Goal: Communication & Community: Share content

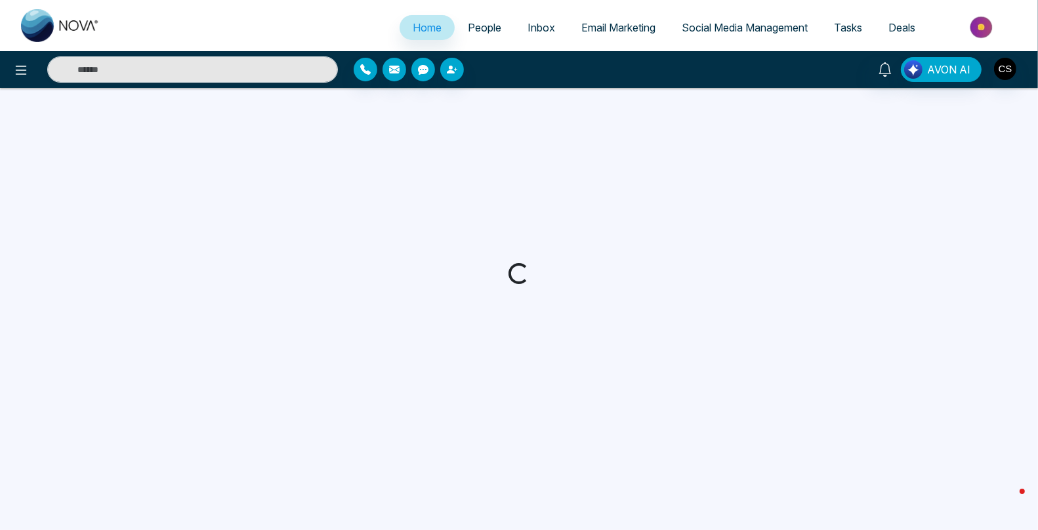
select select "*"
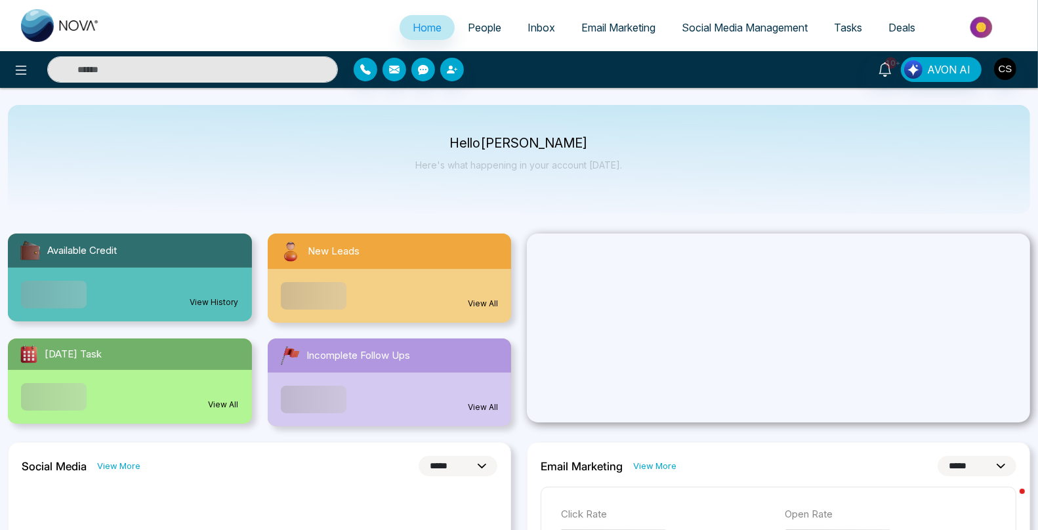
scroll to position [2, 0]
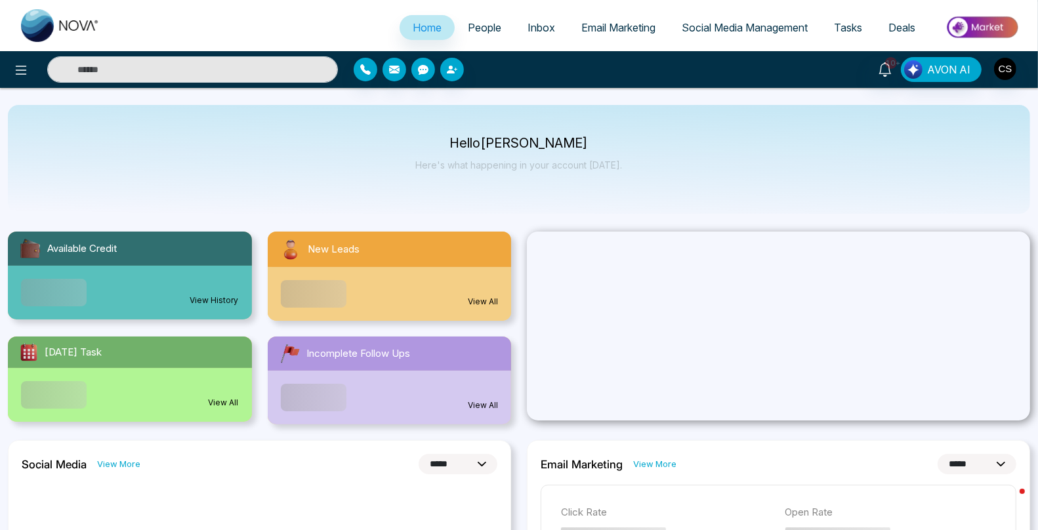
click at [529, 32] on span "Inbox" at bounding box center [542, 27] width 28 height 13
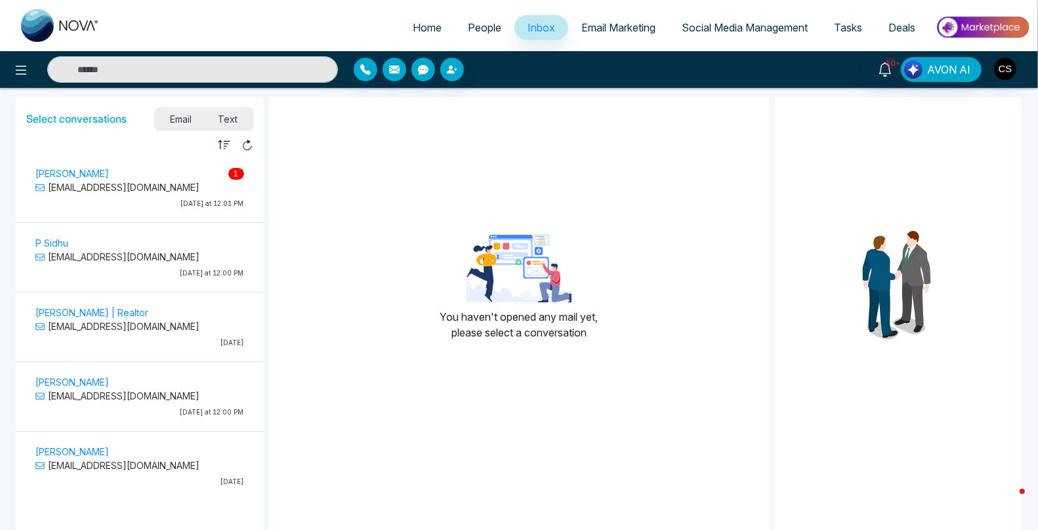
click at [194, 192] on p "[EMAIL_ADDRESS][DOMAIN_NAME]" at bounding box center [139, 188] width 209 height 14
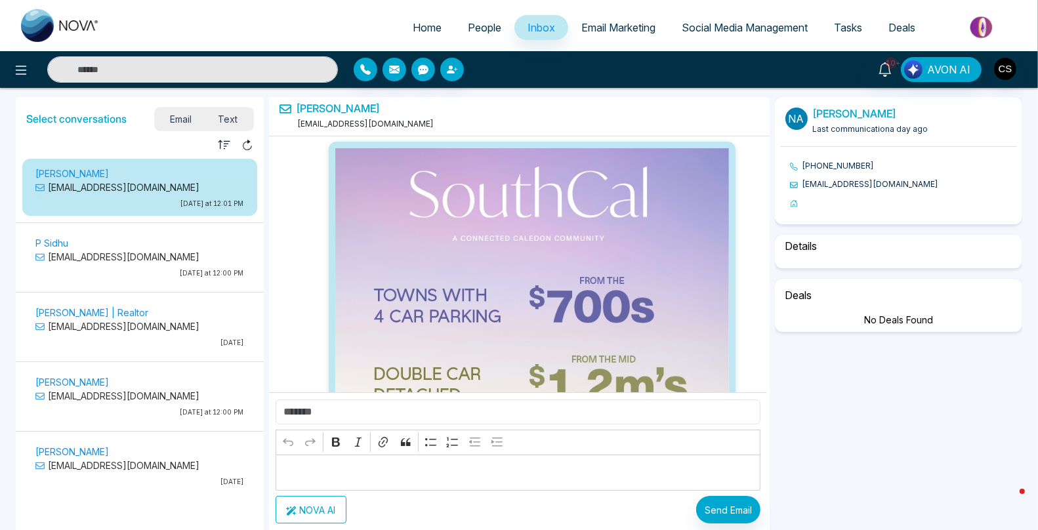
scroll to position [20466, 0]
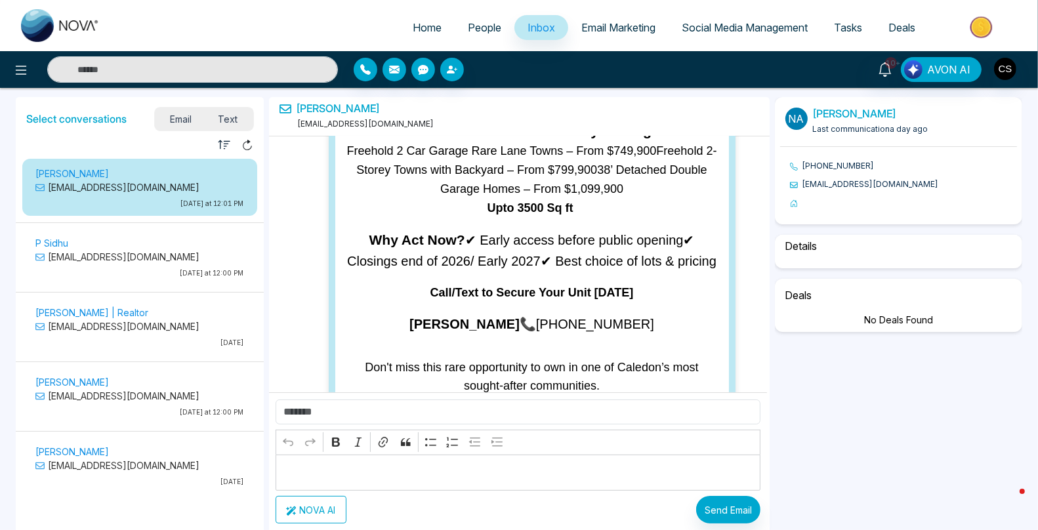
select select "****"
select select "**********"
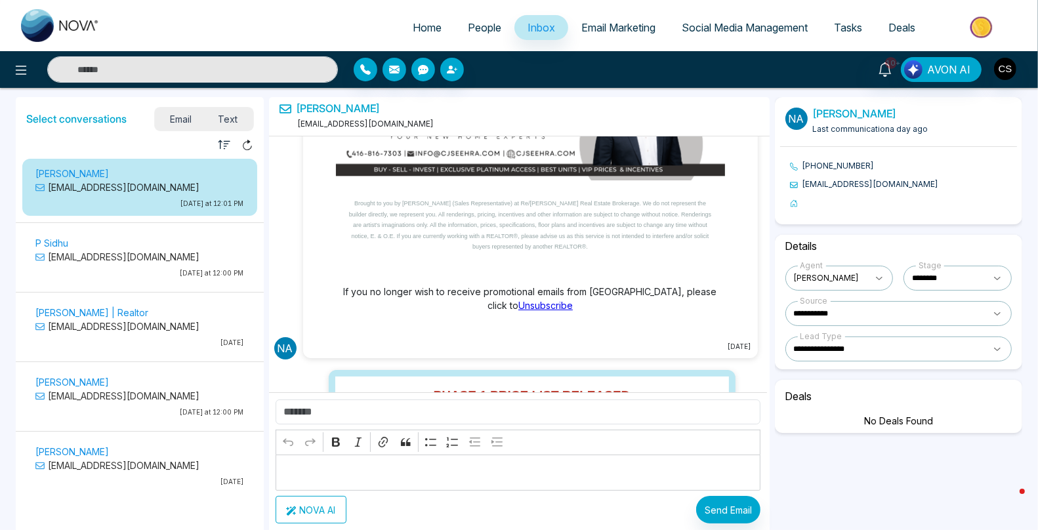
scroll to position [10735, 0]
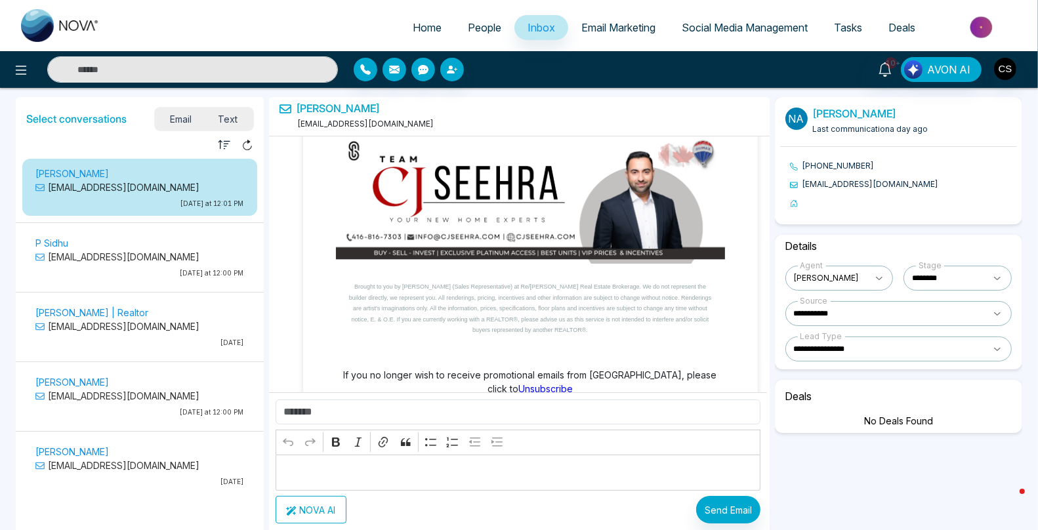
click at [177, 244] on p "P Sidhu" at bounding box center [139, 243] width 209 height 14
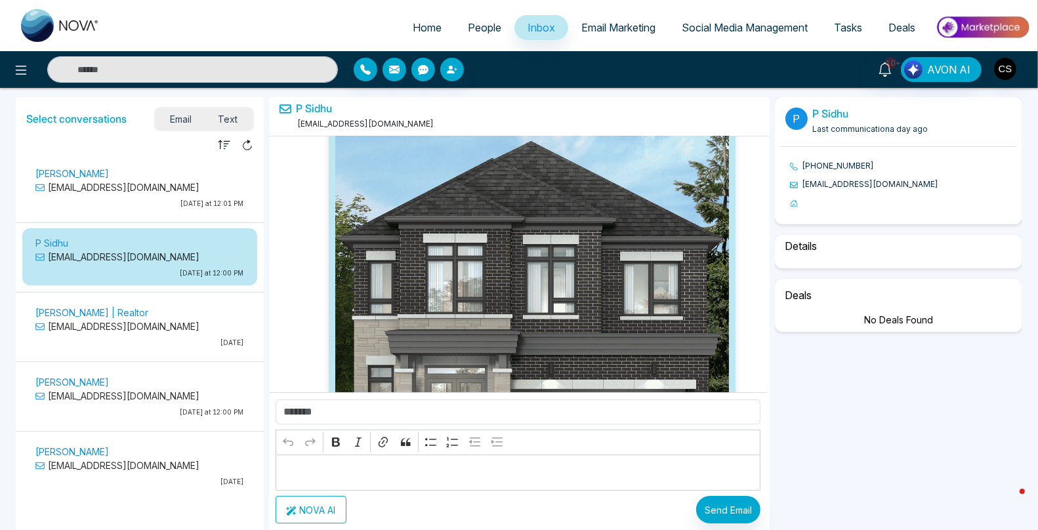
scroll to position [28398, 0]
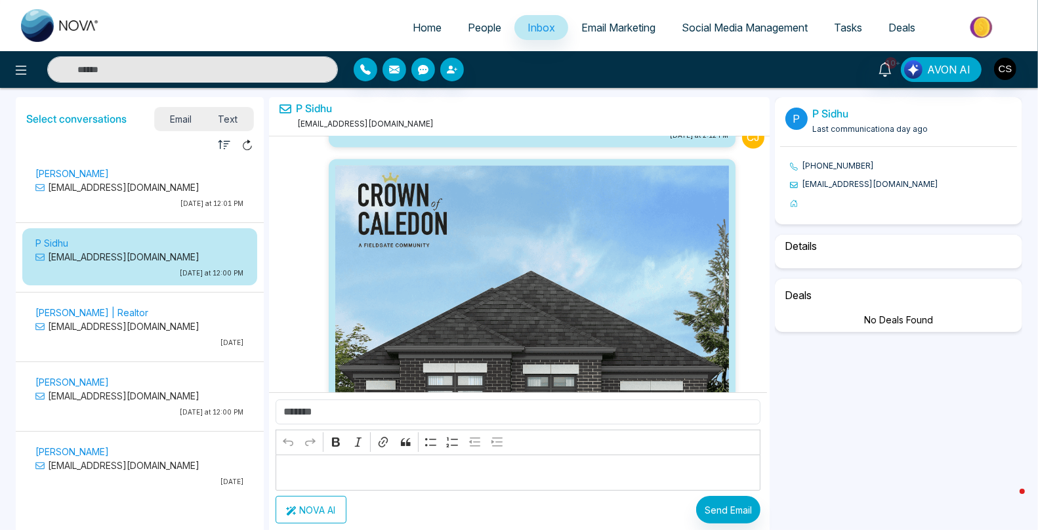
select select "*"
select select "**********"
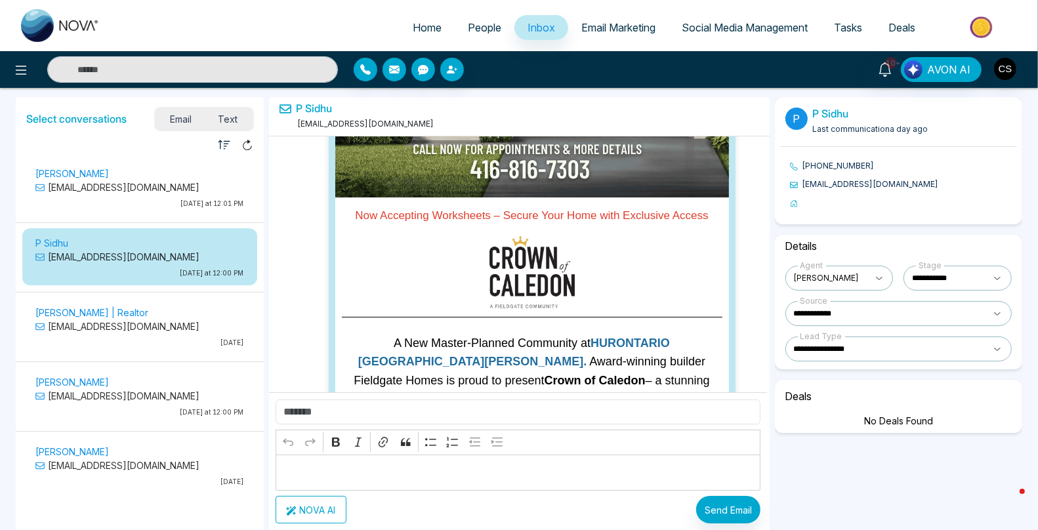
scroll to position [0, 0]
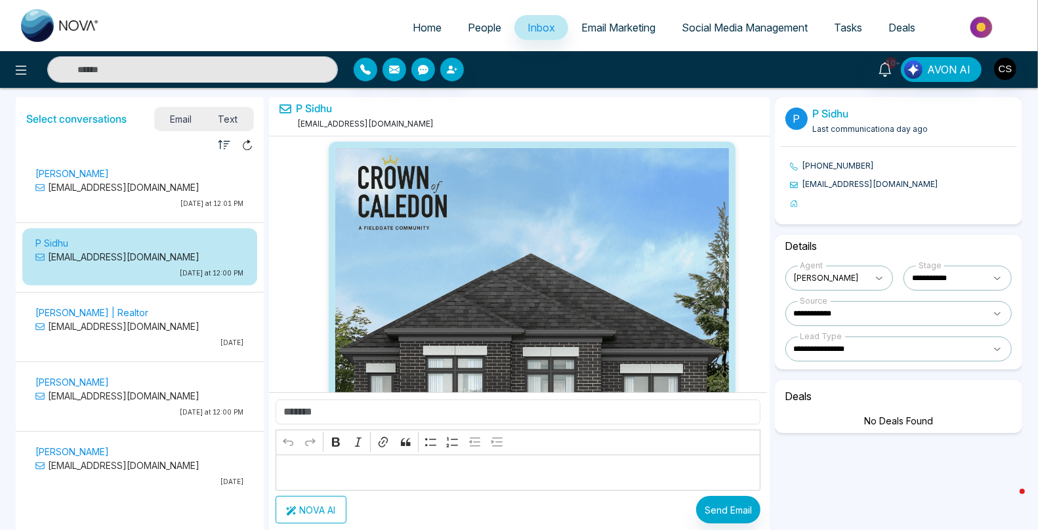
click at [468, 32] on span "People" at bounding box center [484, 27] width 33 height 13
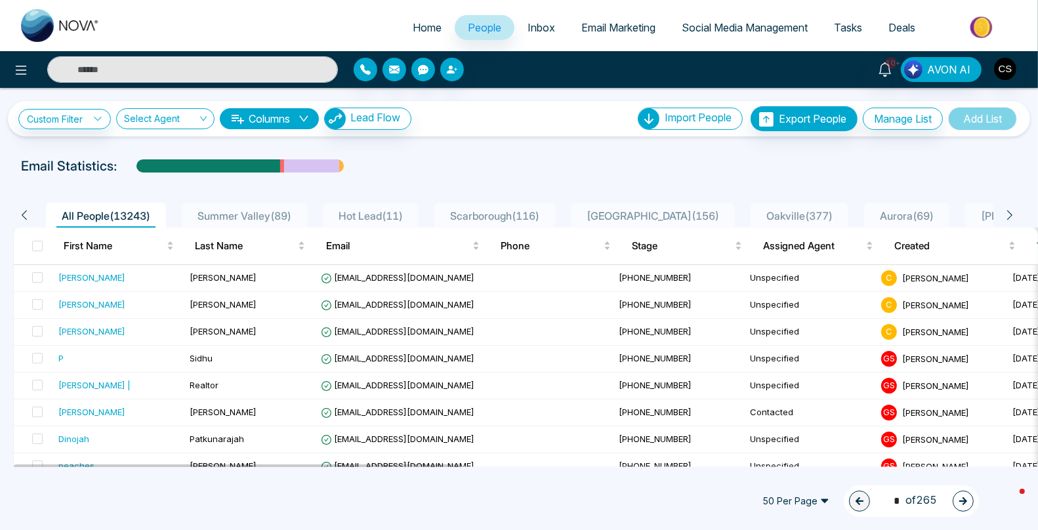
click at [468, 28] on span "People" at bounding box center [484, 27] width 33 height 13
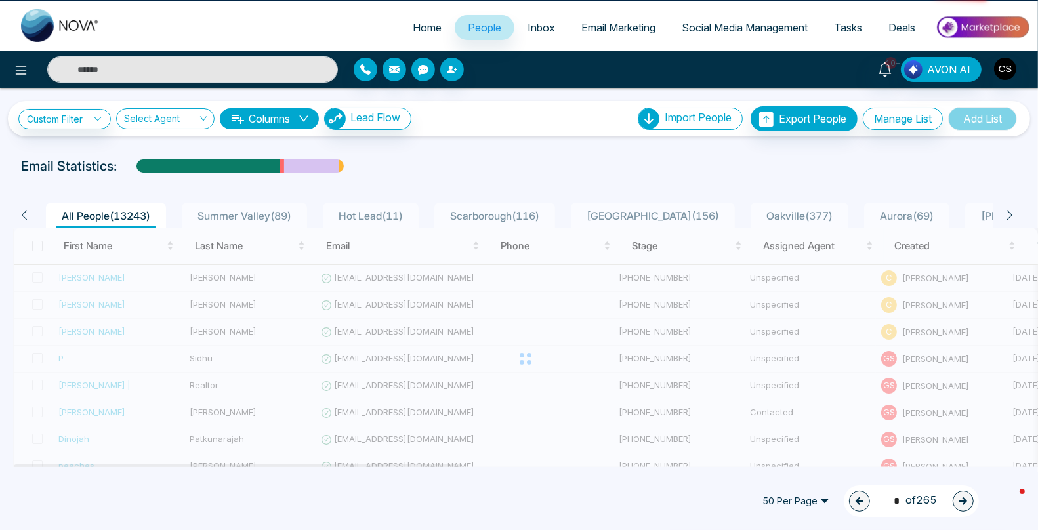
click at [536, 28] on span "Inbox" at bounding box center [542, 27] width 28 height 13
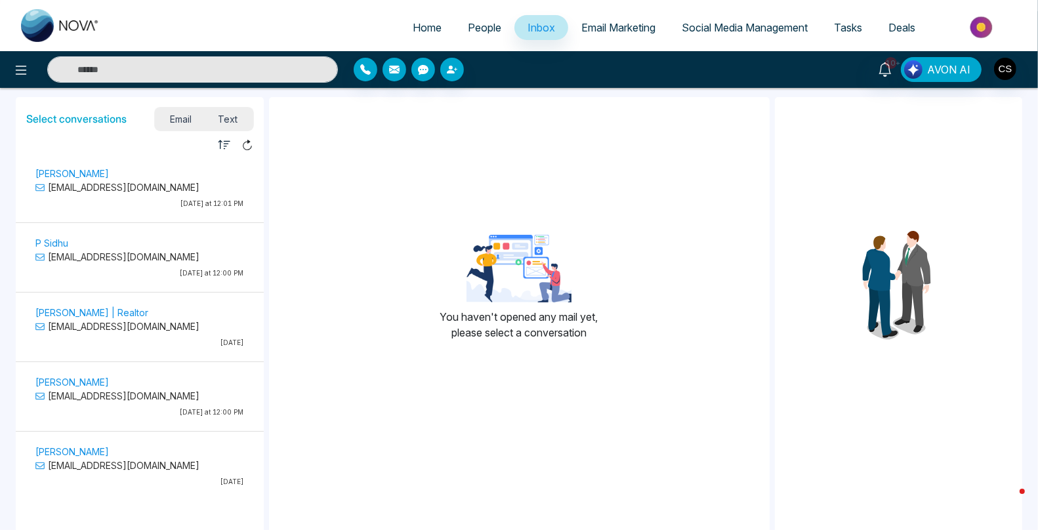
click at [583, 32] on span "Email Marketing" at bounding box center [619, 27] width 74 height 13
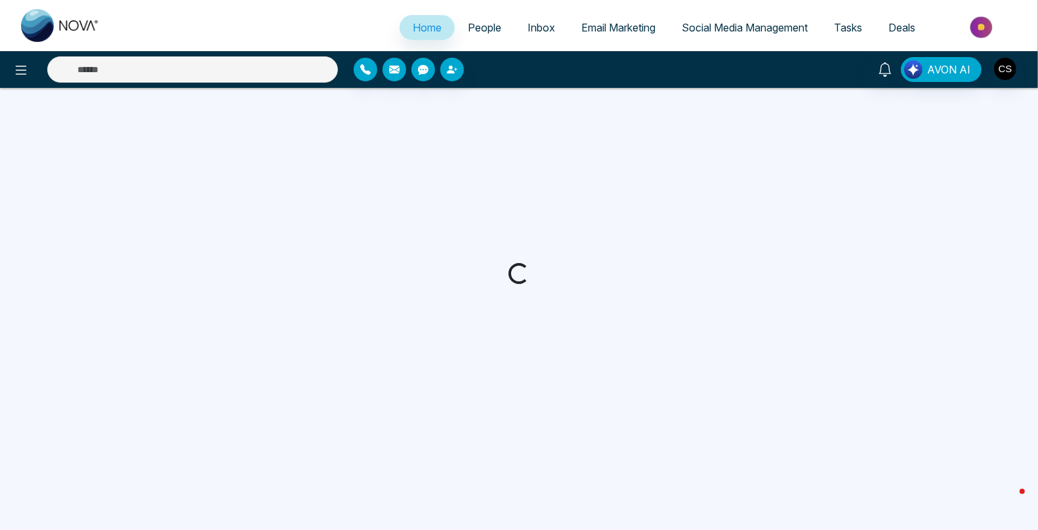
select select "*"
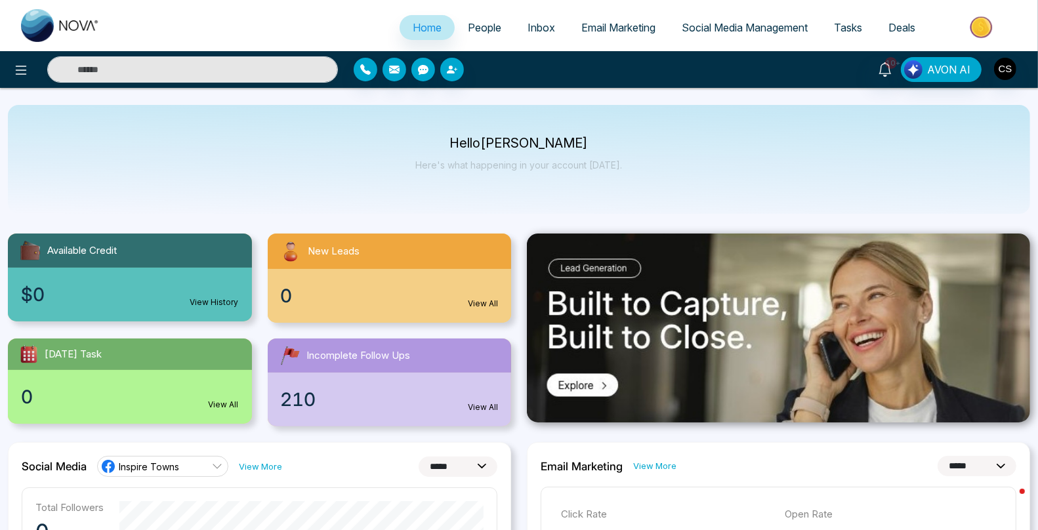
click at [478, 31] on span "People" at bounding box center [484, 27] width 33 height 13
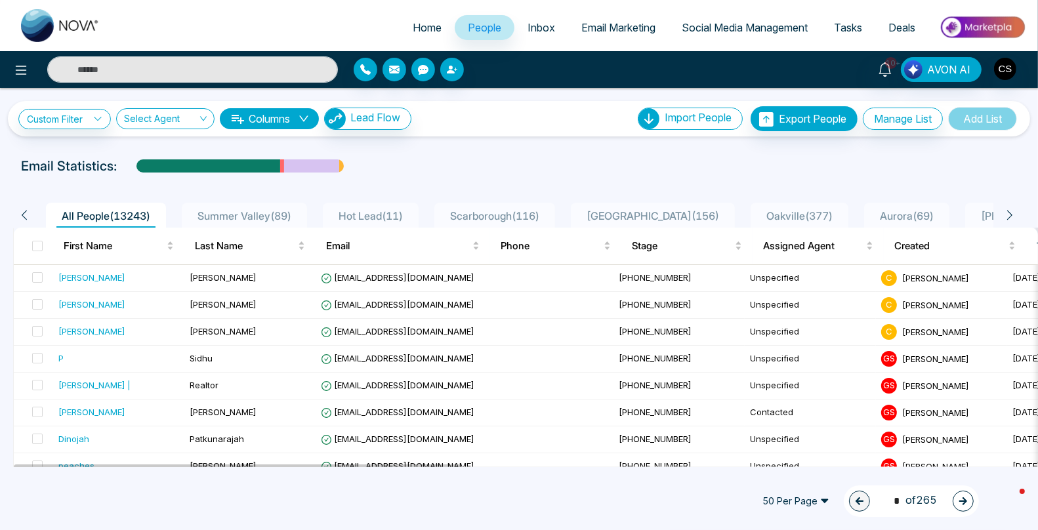
click at [528, 28] on span "Inbox" at bounding box center [542, 27] width 28 height 13
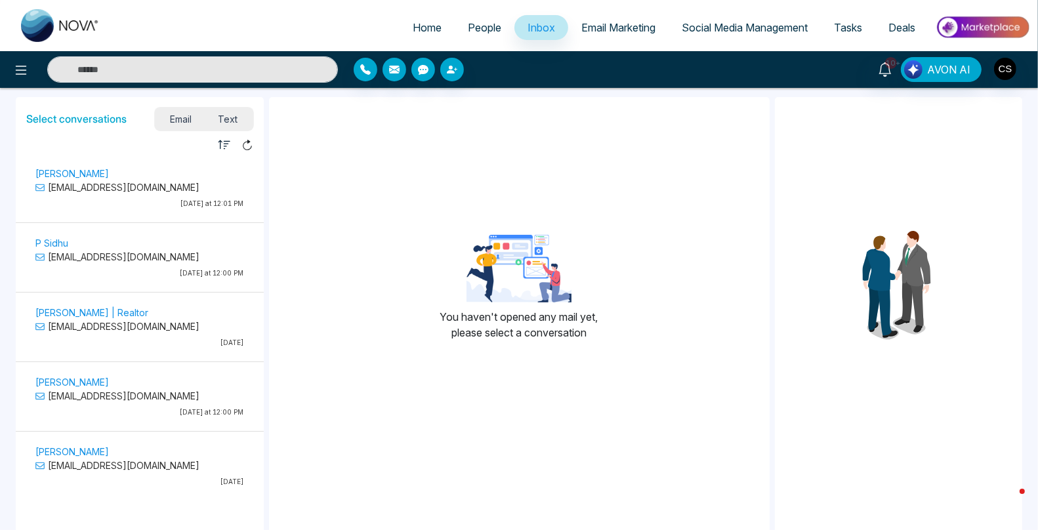
click at [599, 30] on span "Email Marketing" at bounding box center [619, 27] width 74 height 13
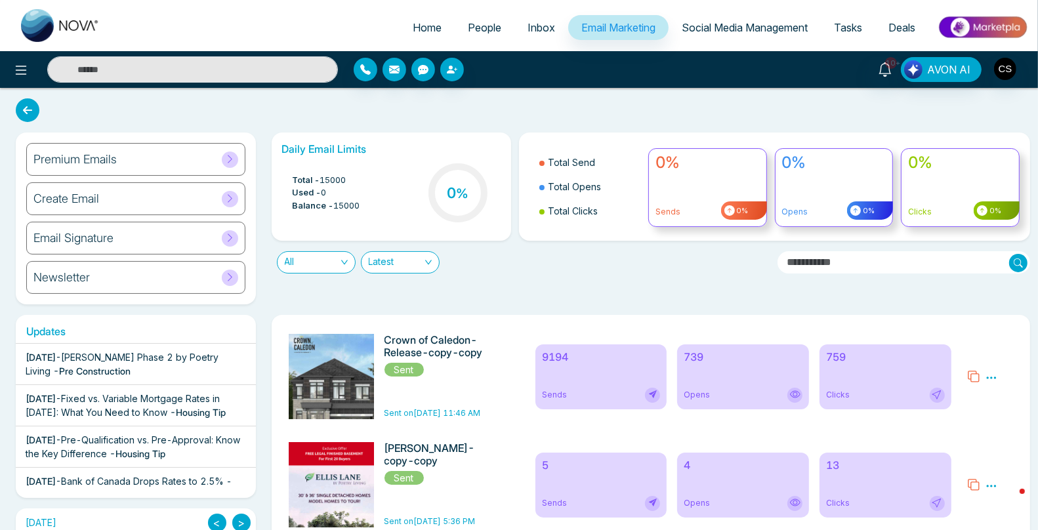
click at [131, 363] on div "[DATE] - [PERSON_NAME] Phase 2 by Poetry Living - Pre Construction" at bounding box center [136, 365] width 221 height 28
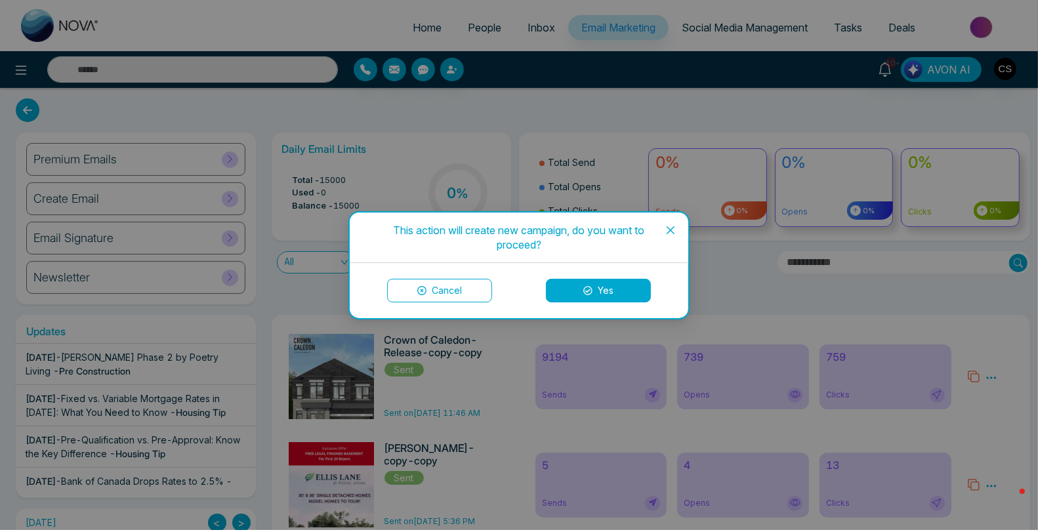
click at [635, 291] on button "Yes" at bounding box center [598, 291] width 105 height 24
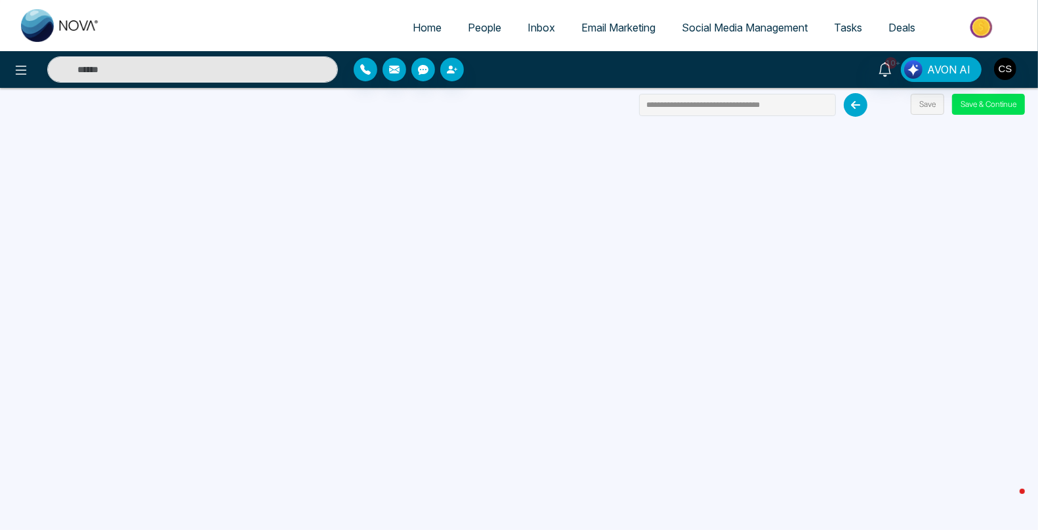
scroll to position [125, 0]
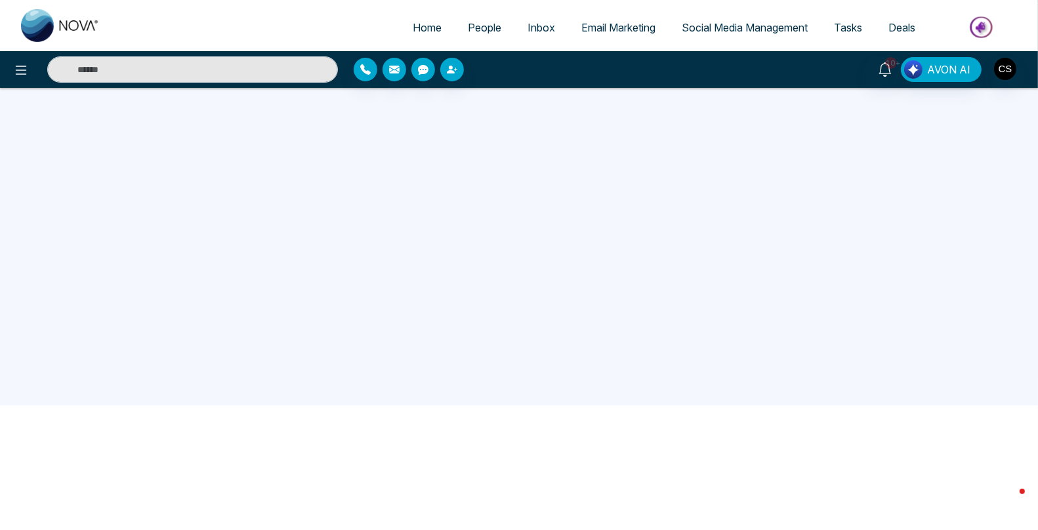
click at [599, 31] on span "Email Marketing" at bounding box center [619, 27] width 74 height 13
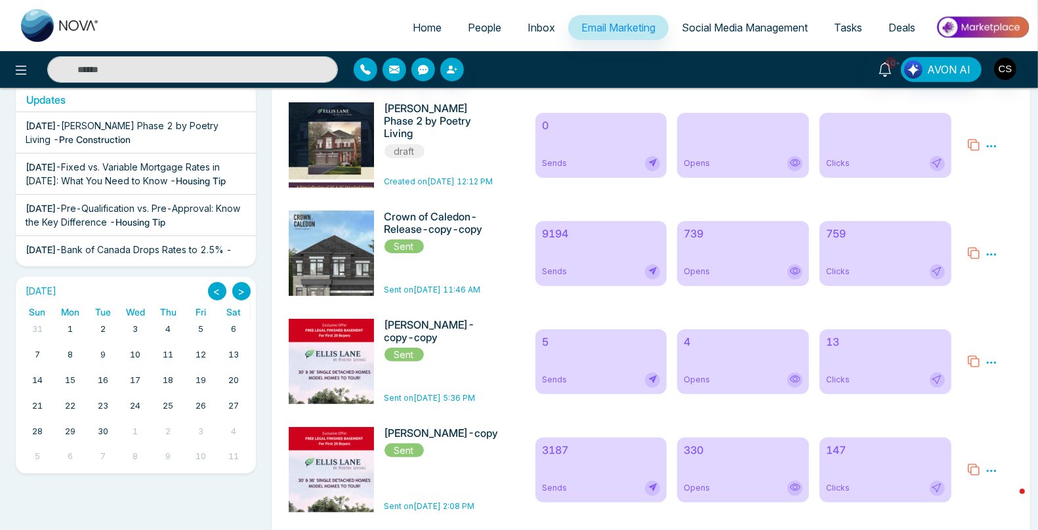
scroll to position [296, 0]
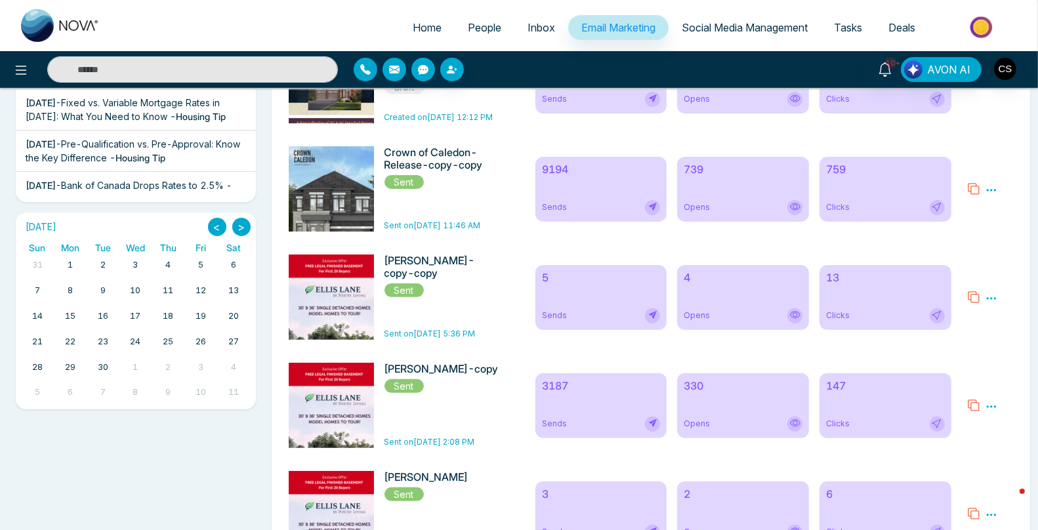
click at [977, 303] on icon at bounding box center [973, 297] width 13 height 13
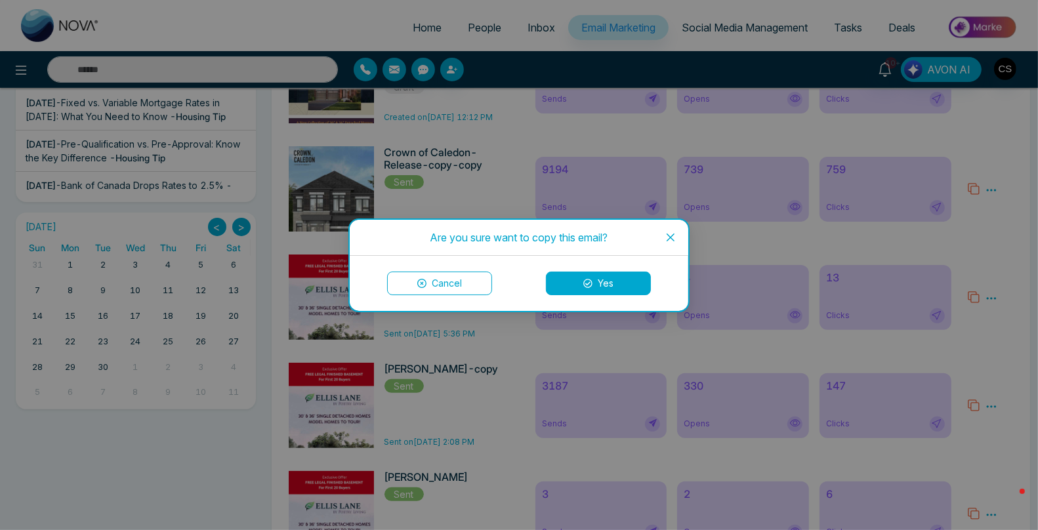
click at [642, 279] on button "Yes" at bounding box center [598, 284] width 105 height 24
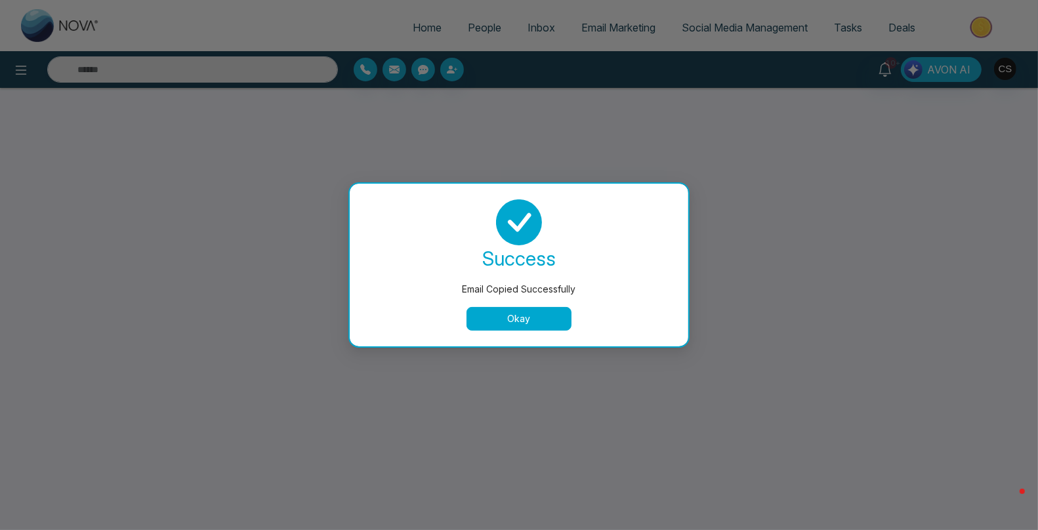
click at [548, 322] on button "Okay" at bounding box center [519, 319] width 105 height 24
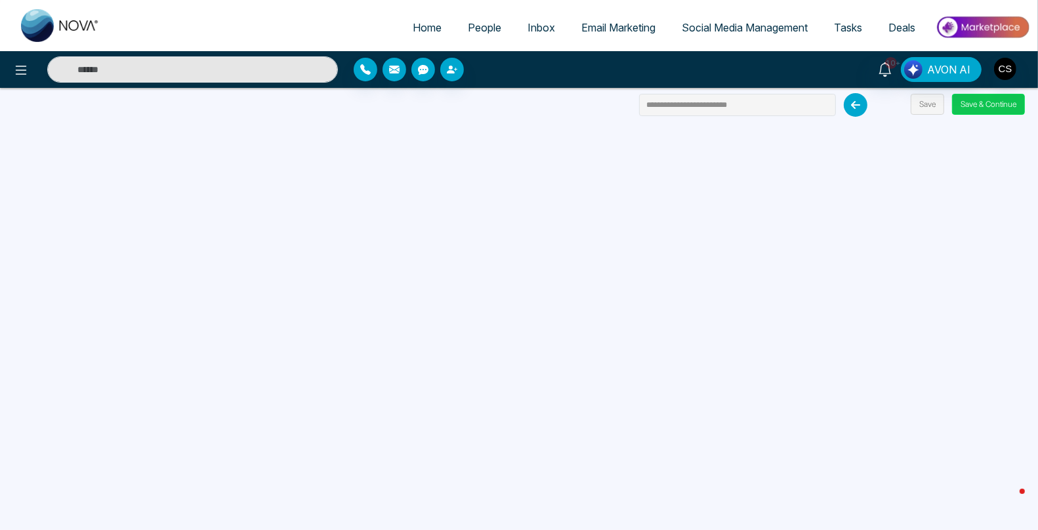
click at [986, 103] on button "Save & Continue" at bounding box center [988, 104] width 73 height 21
click at [985, 105] on button "Save & Continue" at bounding box center [988, 104] width 73 height 21
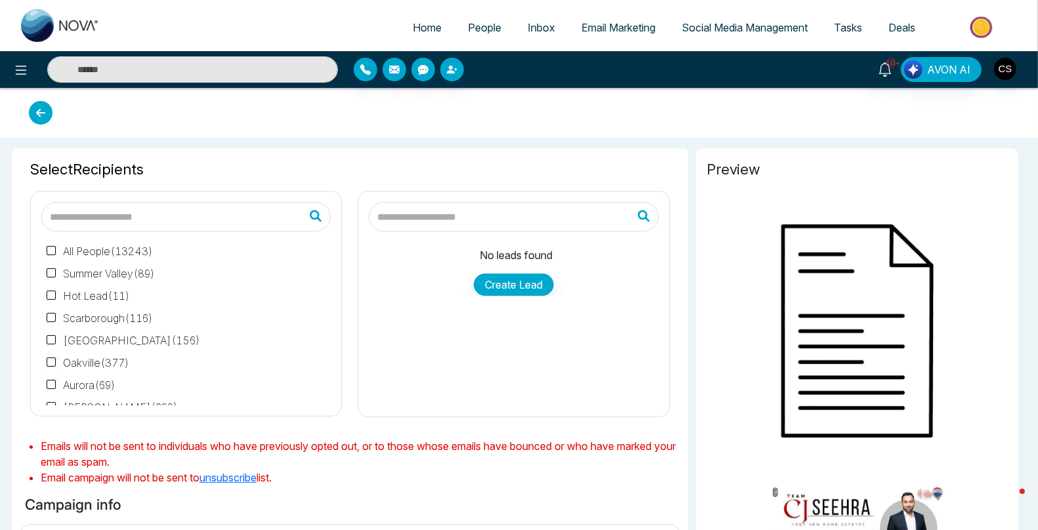
type input "**********"
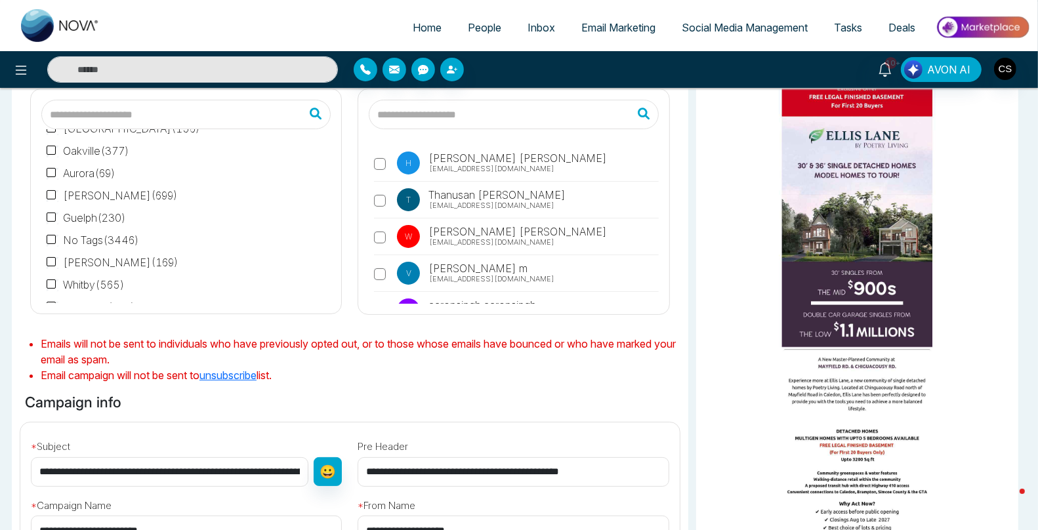
scroll to position [106, 0]
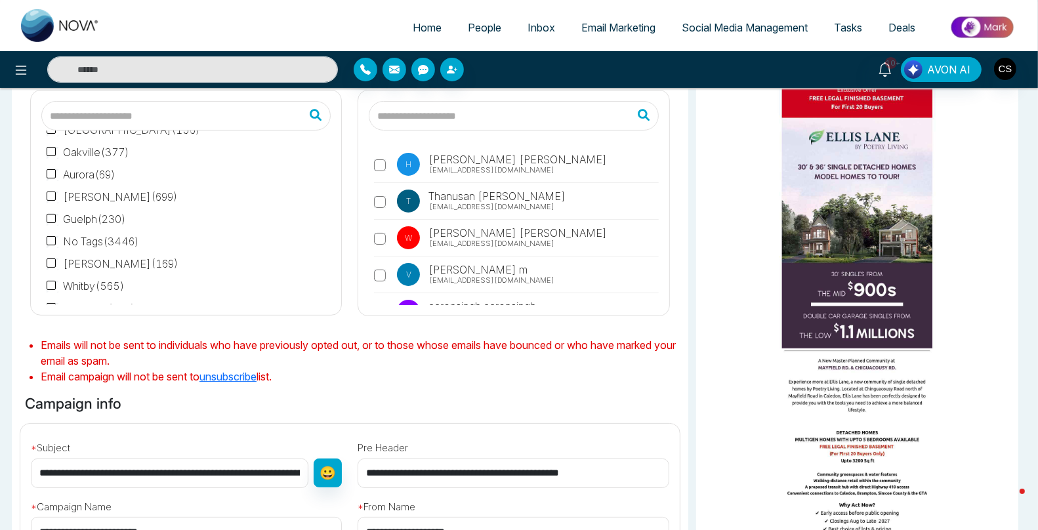
click at [51, 234] on label "No Tags ( 3446 )" at bounding box center [93, 242] width 93 height 16
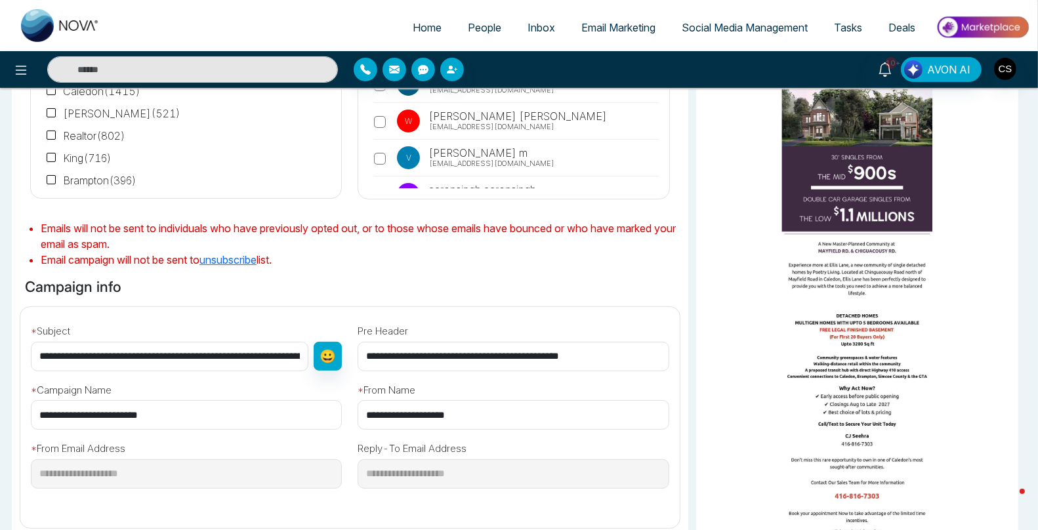
scroll to position [268, 0]
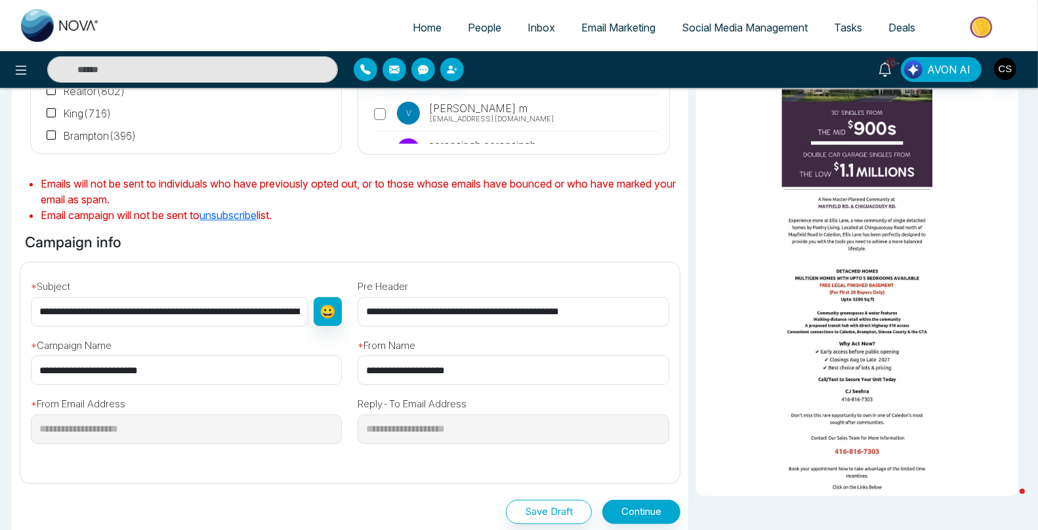
click at [155, 312] on input "**********" at bounding box center [170, 312] width 278 height 30
type input "**********"
click at [637, 509] on button "Continue" at bounding box center [642, 512] width 78 height 24
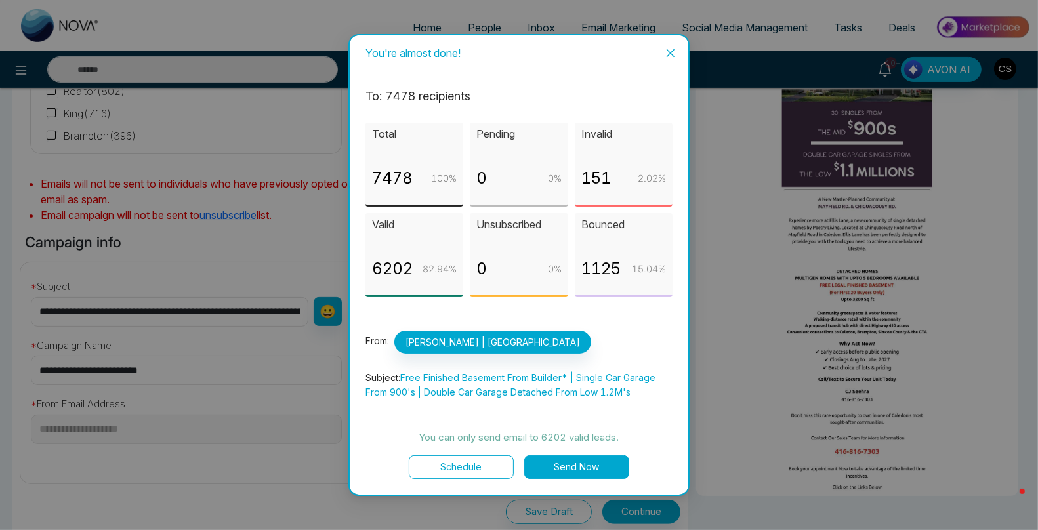
click at [582, 464] on button "Send Now" at bounding box center [576, 468] width 105 height 24
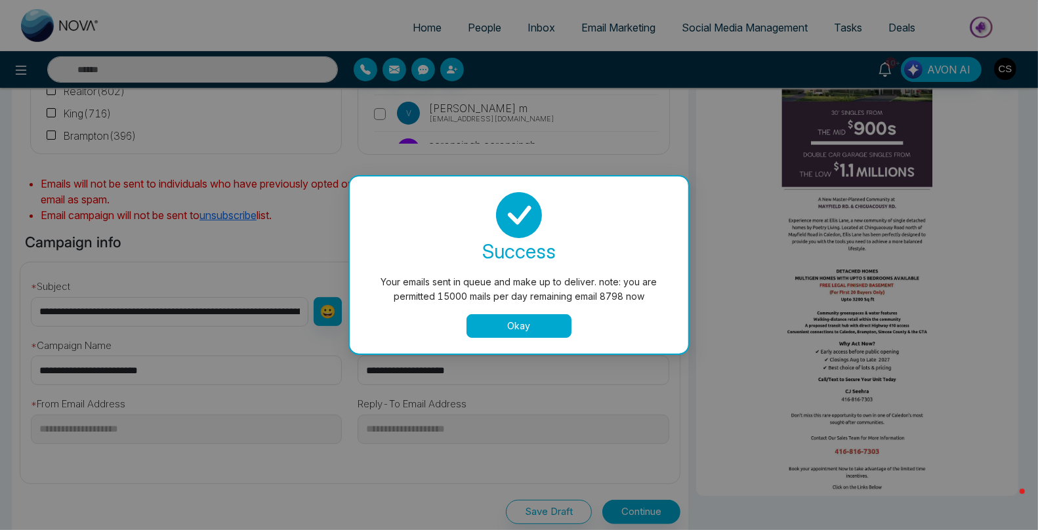
click at [545, 318] on button "Okay" at bounding box center [519, 326] width 105 height 24
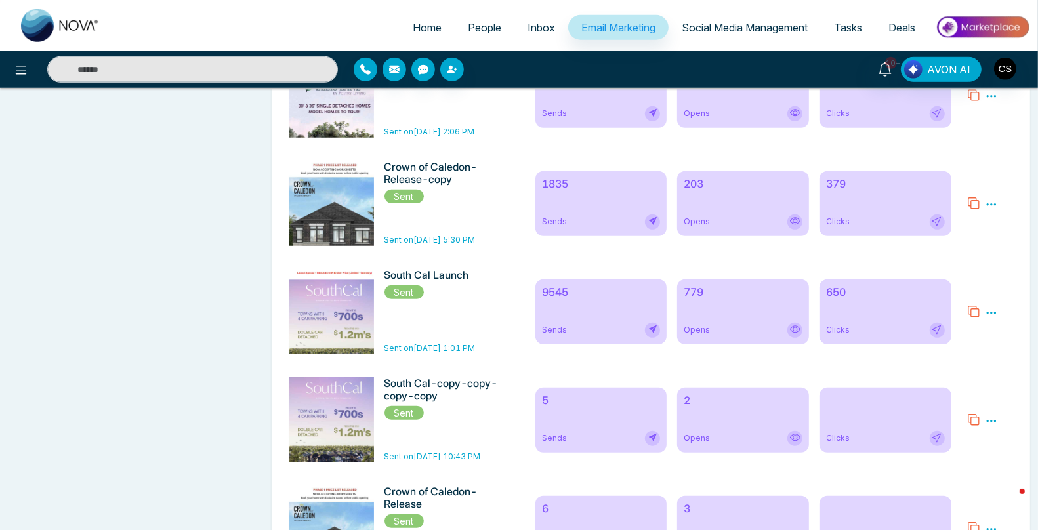
scroll to position [830, 0]
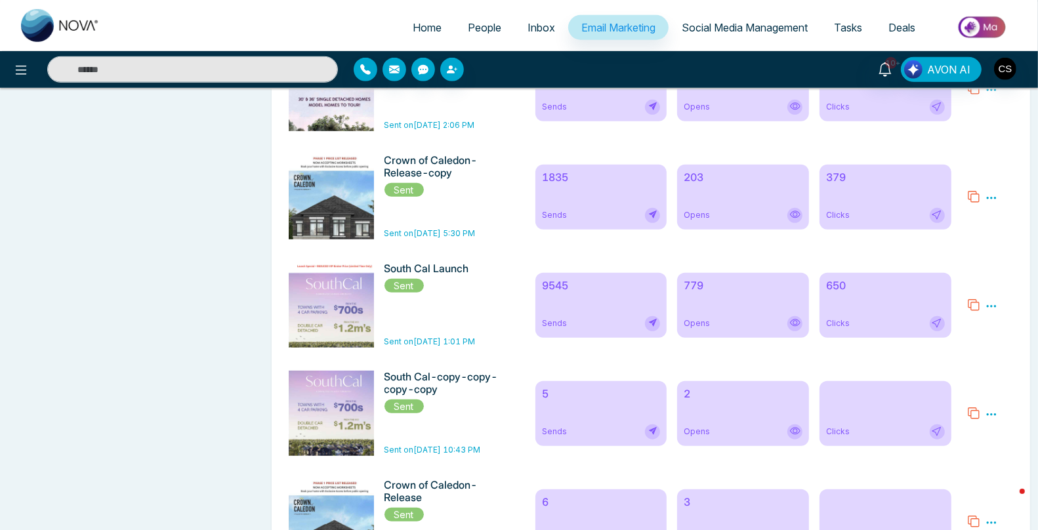
click at [976, 310] on icon at bounding box center [973, 305] width 13 height 13
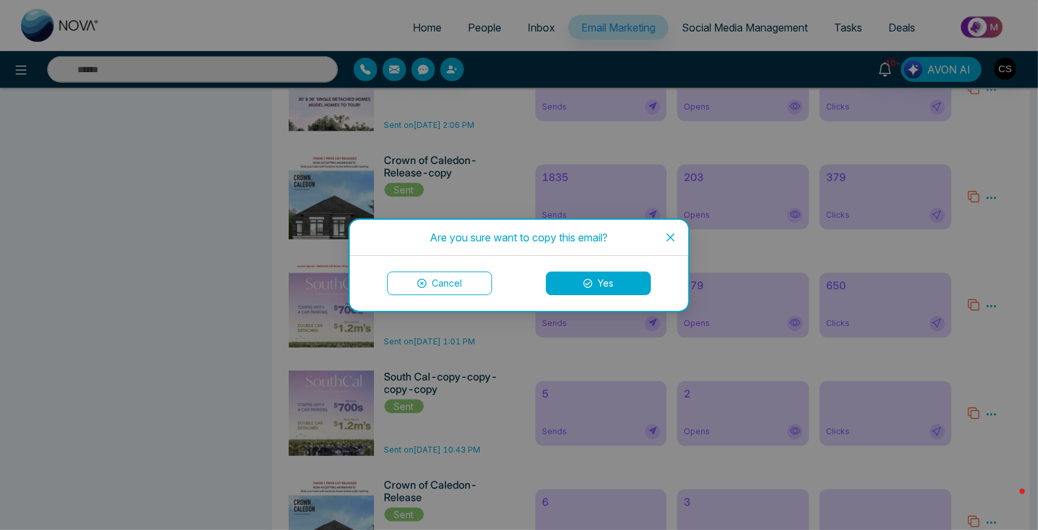
click at [624, 288] on button "Yes" at bounding box center [598, 284] width 105 height 24
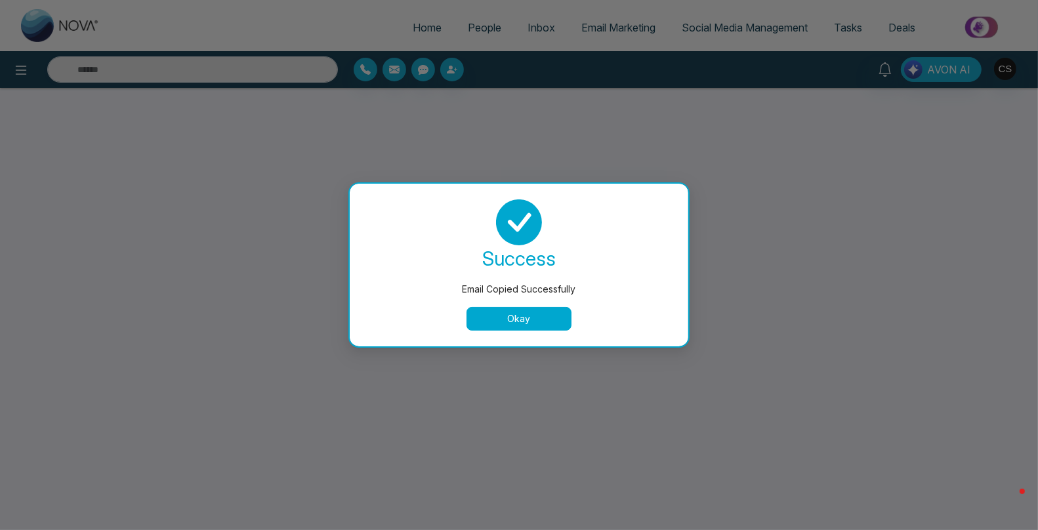
click at [536, 316] on button "Okay" at bounding box center [519, 319] width 105 height 24
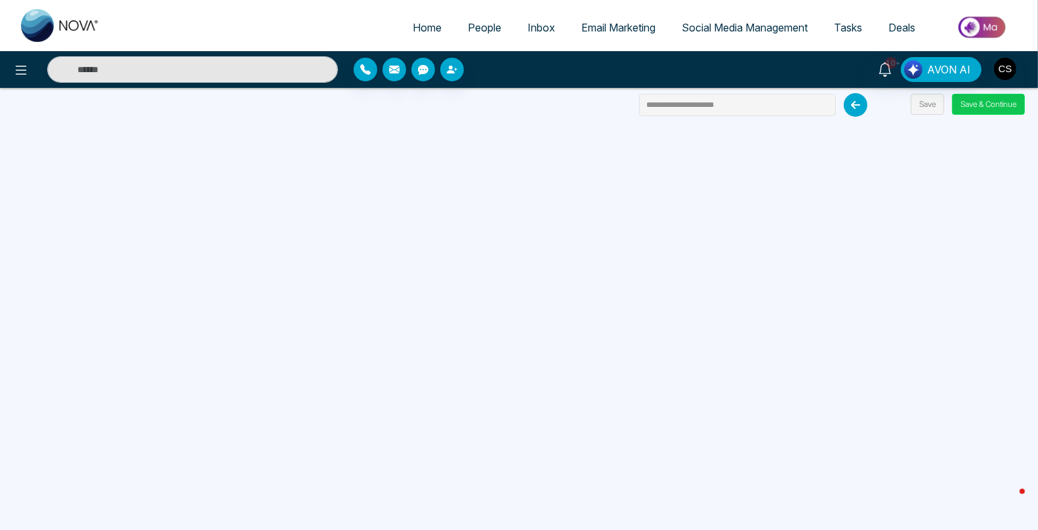
click at [979, 100] on button "Save & Continue" at bounding box center [988, 104] width 73 height 21
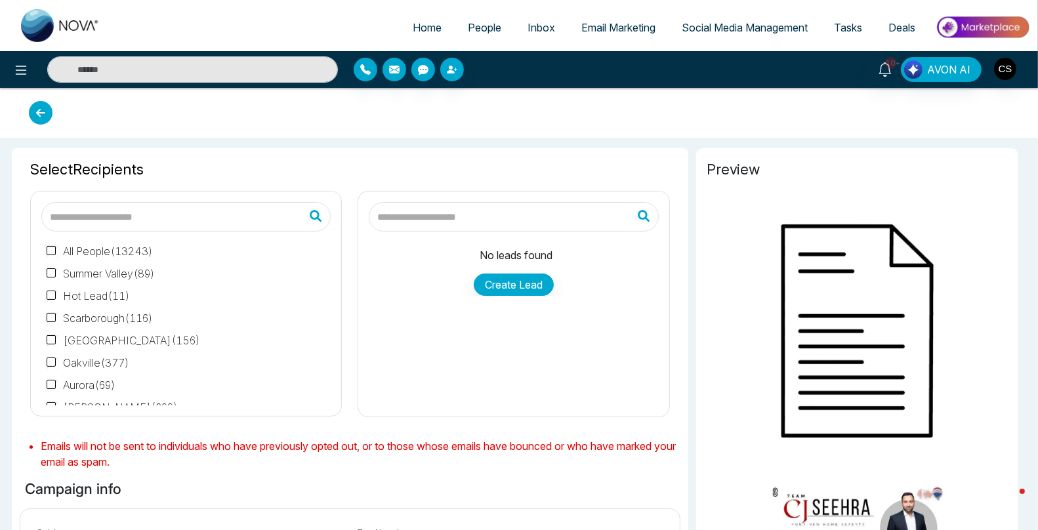
type input "**********"
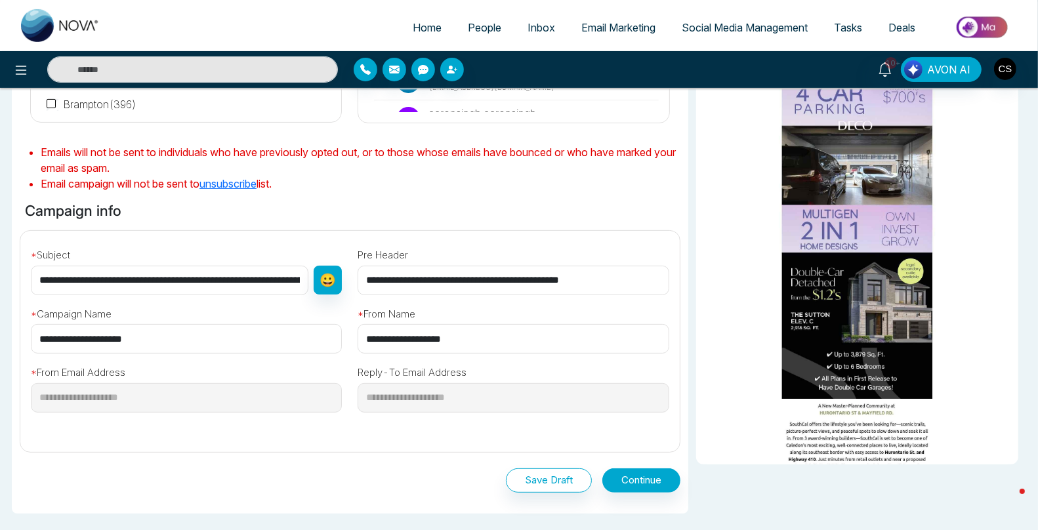
scroll to position [259, 0]
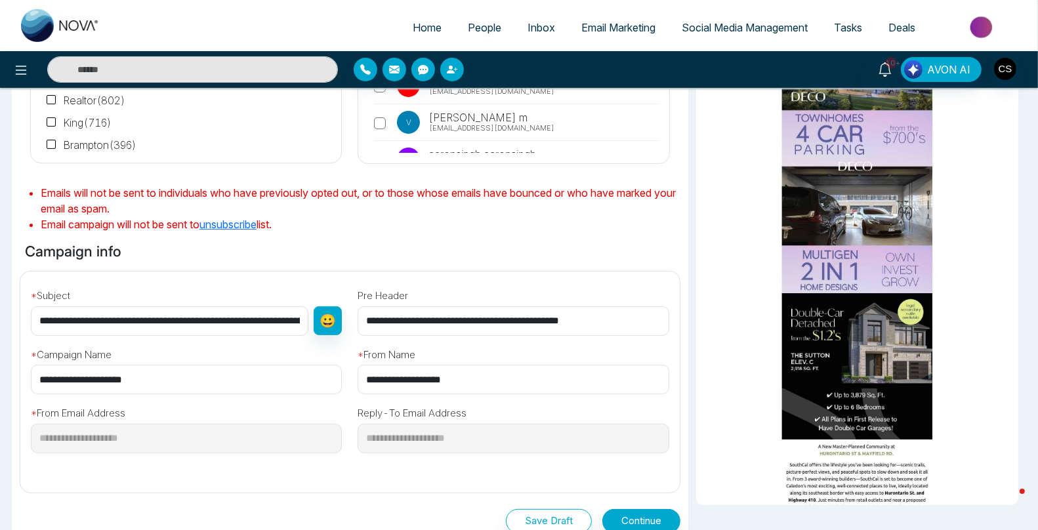
drag, startPoint x: 198, startPoint y: 318, endPoint x: 0, endPoint y: 291, distance: 199.3
click at [0, 291] on div "Selected Recipients ( 6276 ) All People ( 13243 ) [GEOGRAPHIC_DATA] ( 89 ) Hot …" at bounding box center [519, 276] width 1038 height 784
type input "**********"
click at [635, 513] on button "Continue" at bounding box center [642, 521] width 78 height 24
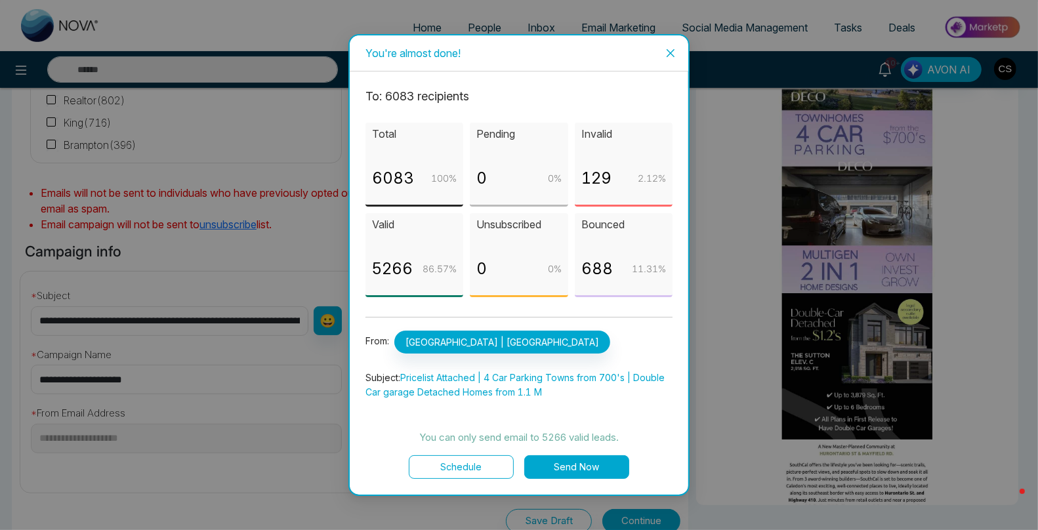
click at [578, 467] on button "Send Now" at bounding box center [576, 468] width 105 height 24
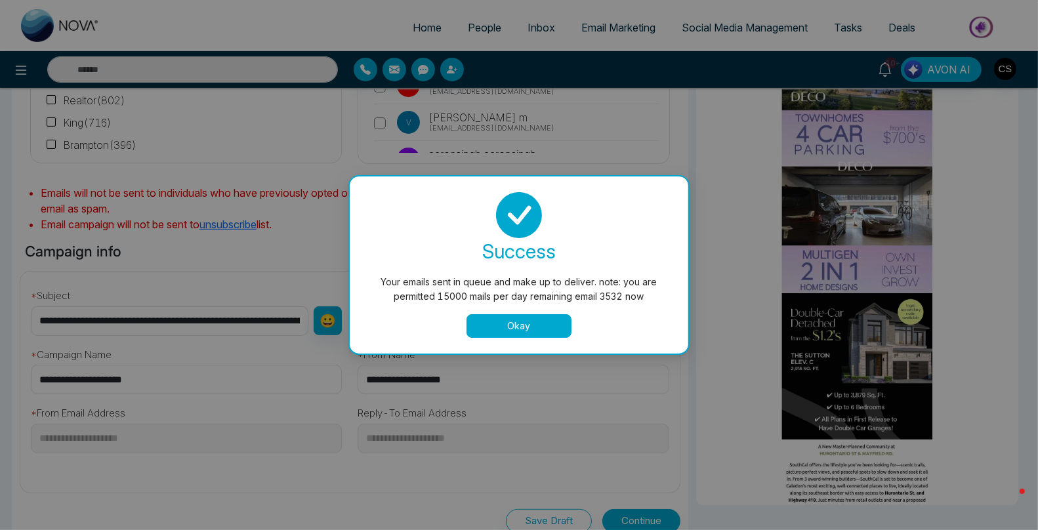
click at [514, 328] on button "Okay" at bounding box center [519, 326] width 105 height 24
